Goal: Task Accomplishment & Management: Complete application form

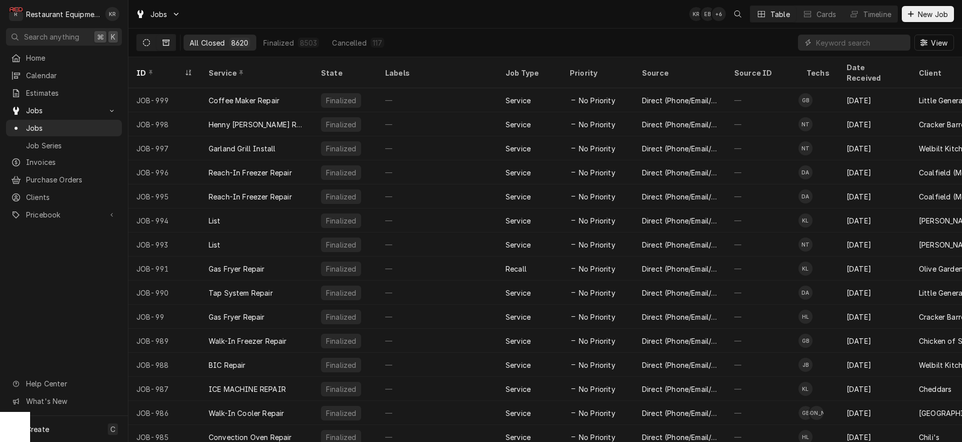
click at [147, 43] on icon "Dynamic Content Wrapper" at bounding box center [146, 42] width 7 height 7
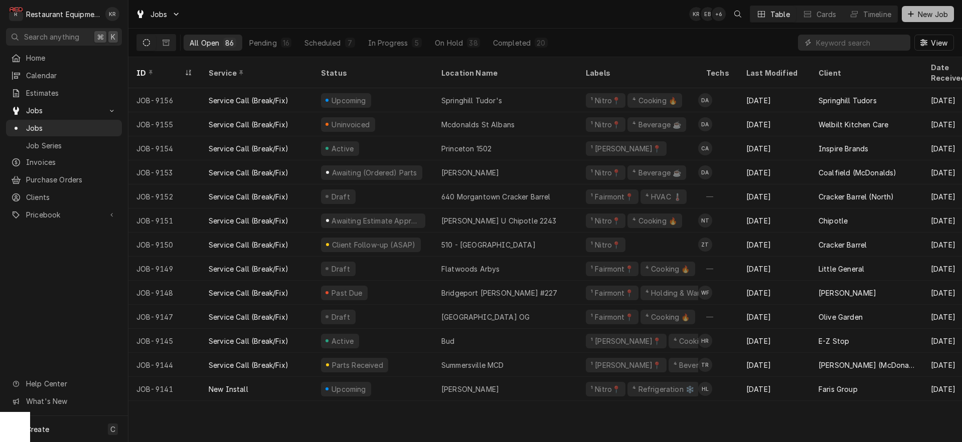
click at [920, 16] on span "New Job" at bounding box center [933, 14] width 34 height 11
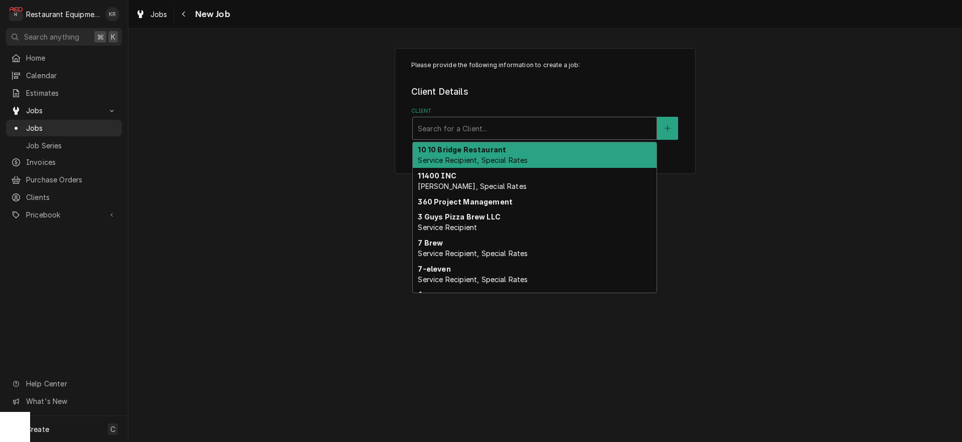
click at [501, 137] on div "Search for a Client..." at bounding box center [535, 128] width 244 height 22
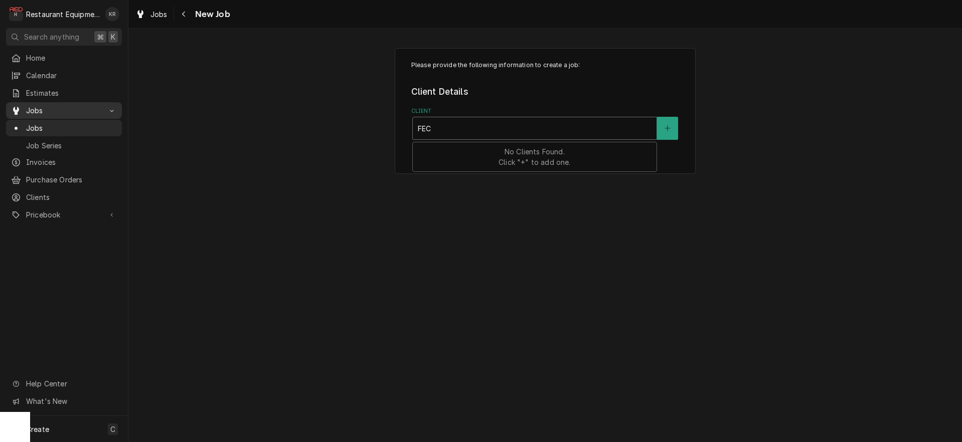
type input "FEC"
